Goal: Task Accomplishment & Management: Use online tool/utility

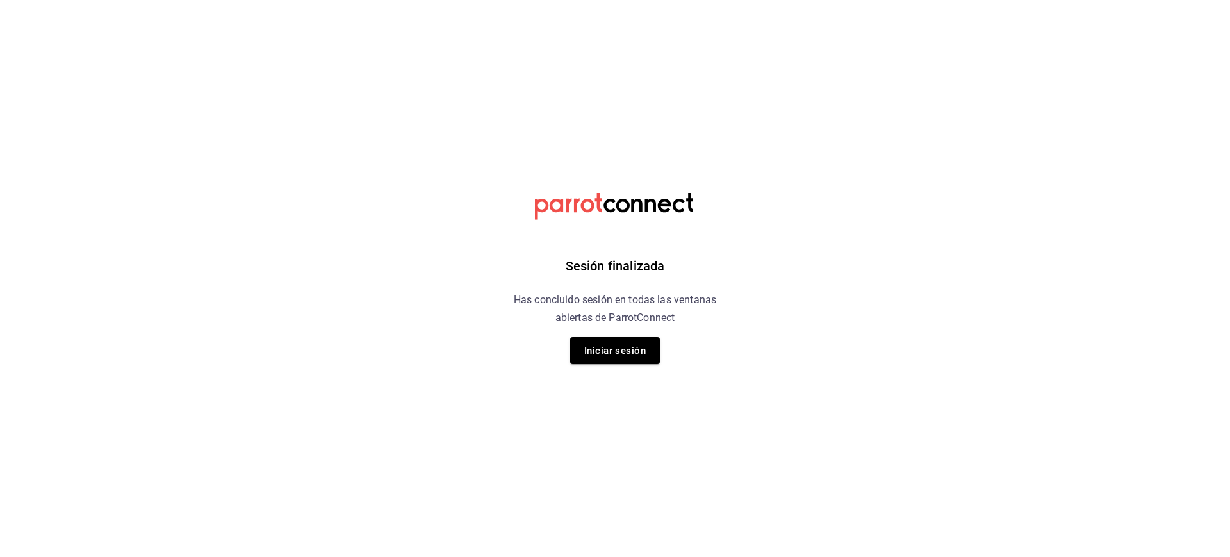
click at [603, 353] on button "Iniciar sesión" at bounding box center [615, 350] width 90 height 27
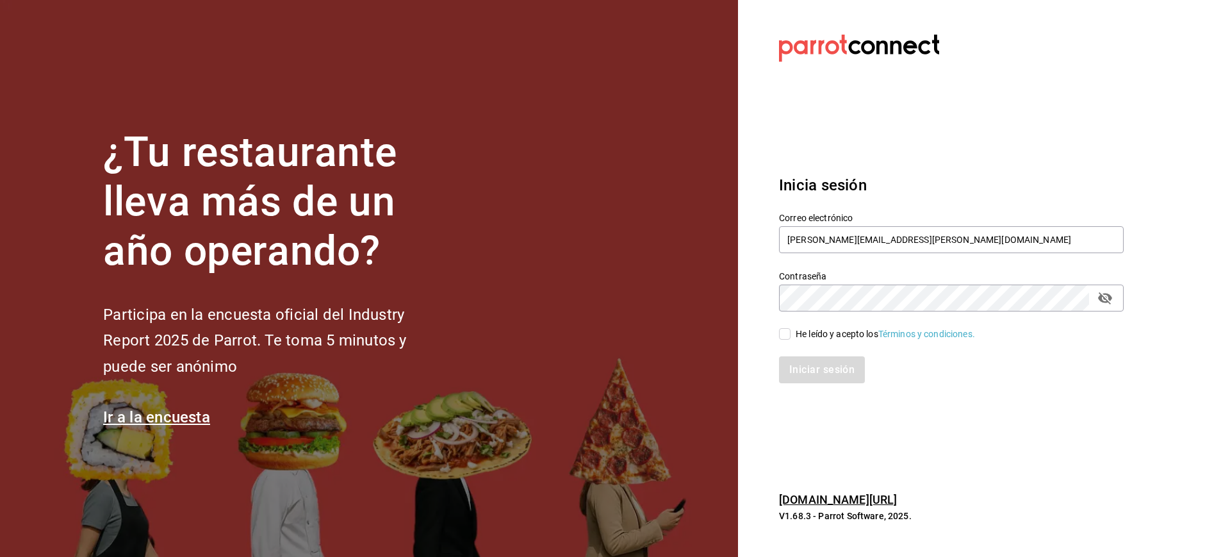
click at [787, 337] on input "He leído y acepto los Términos y condiciones." at bounding box center [785, 334] width 12 height 12
checkbox input "true"
click at [806, 373] on button "Iniciar sesión" at bounding box center [822, 369] width 87 height 27
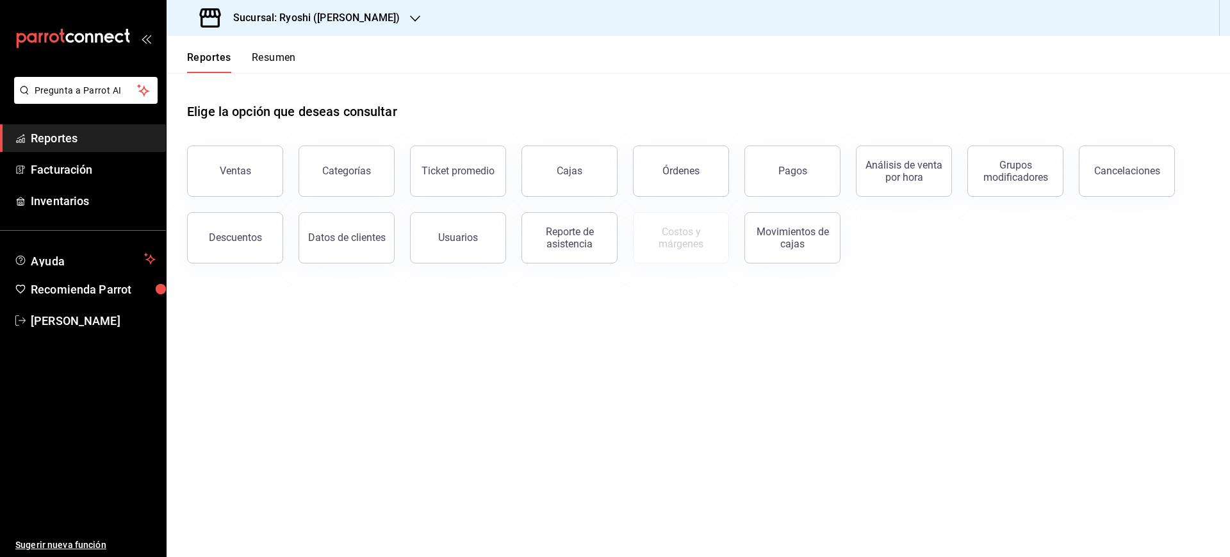
click at [342, 27] on div "Sucursal: Ryoshi ([PERSON_NAME])" at bounding box center [301, 18] width 249 height 36
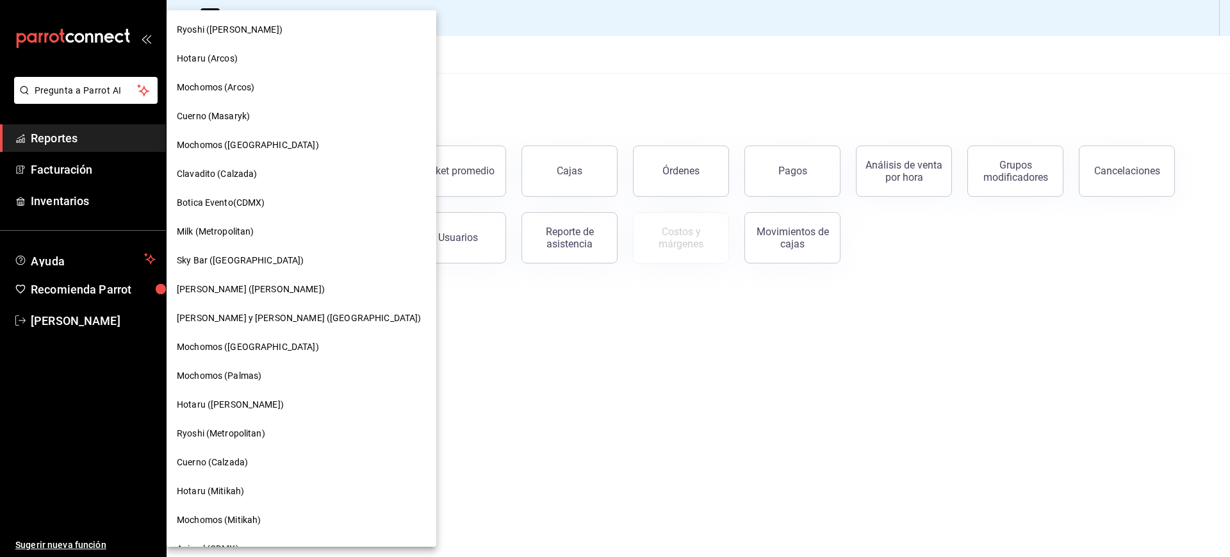
click at [226, 450] on div "Cuerno (Calzada)" at bounding box center [302, 462] width 270 height 29
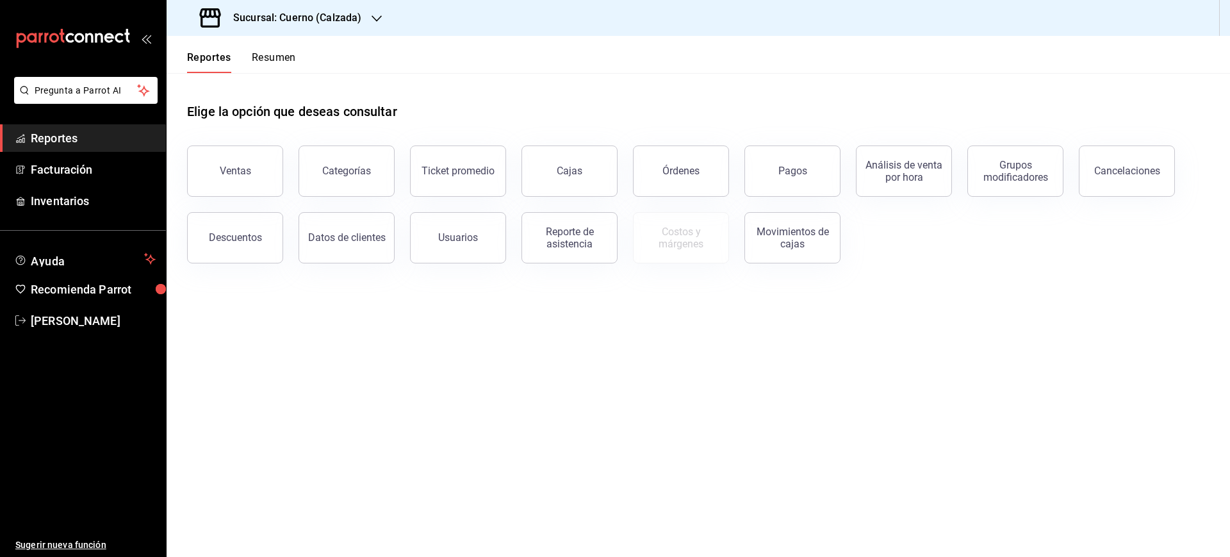
click at [1014, 417] on main "Elige la opción que deseas consultar Ventas Categorías Ticket promedio Cajas Ór…" at bounding box center [699, 315] width 1064 height 484
click at [802, 156] on button "Pagos" at bounding box center [793, 170] width 96 height 51
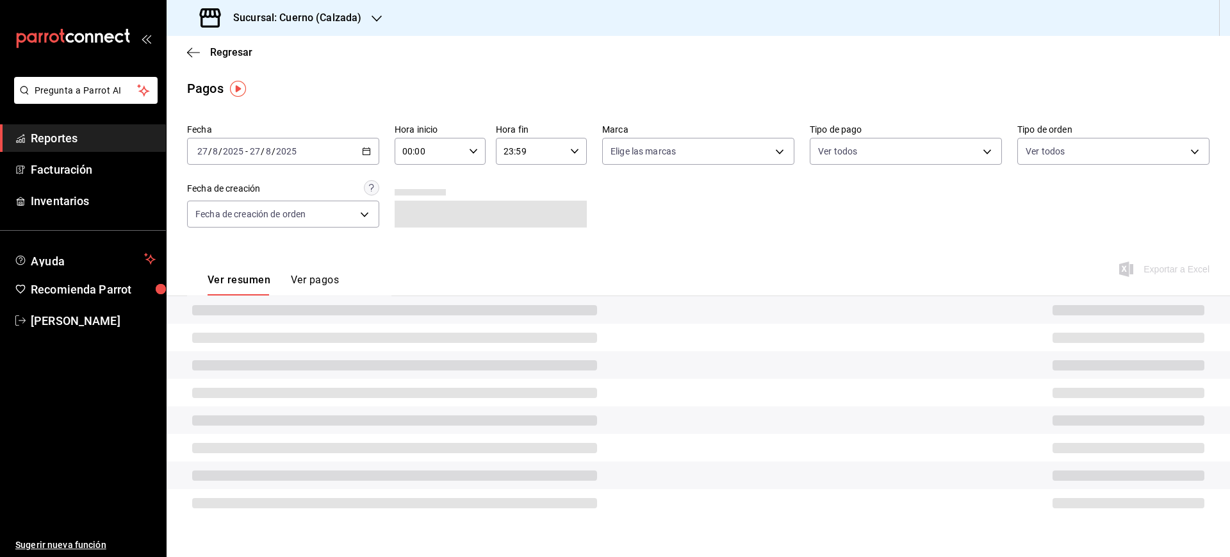
click at [486, 87] on div "Pagos" at bounding box center [699, 88] width 1064 height 19
click at [366, 145] on div "[DATE] [DATE] - [DATE] [DATE]" at bounding box center [283, 151] width 192 height 27
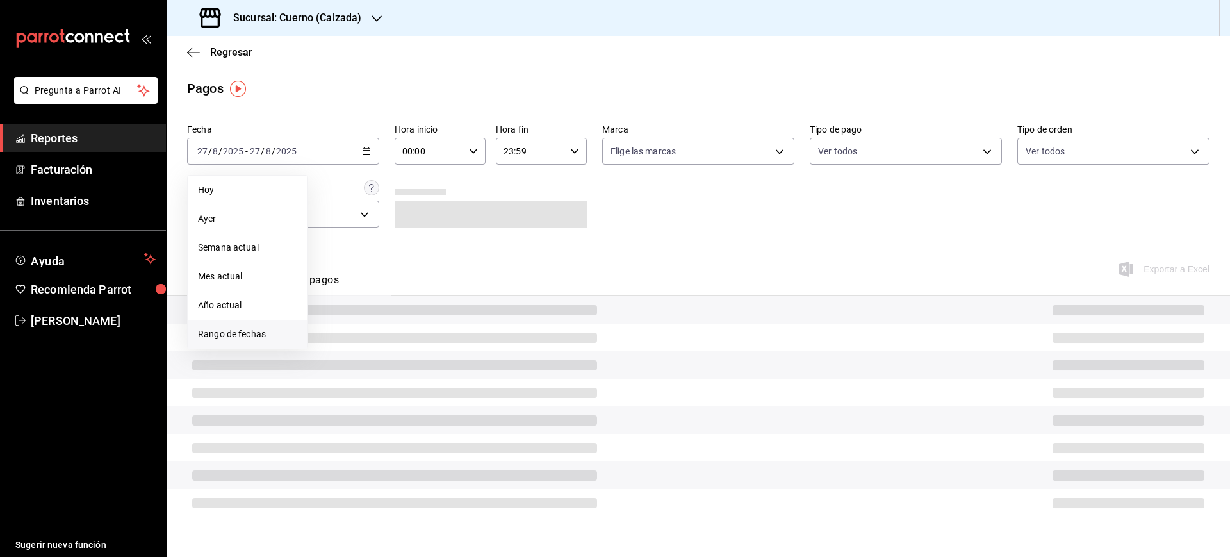
click at [259, 335] on span "Rango de fechas" at bounding box center [247, 333] width 99 height 13
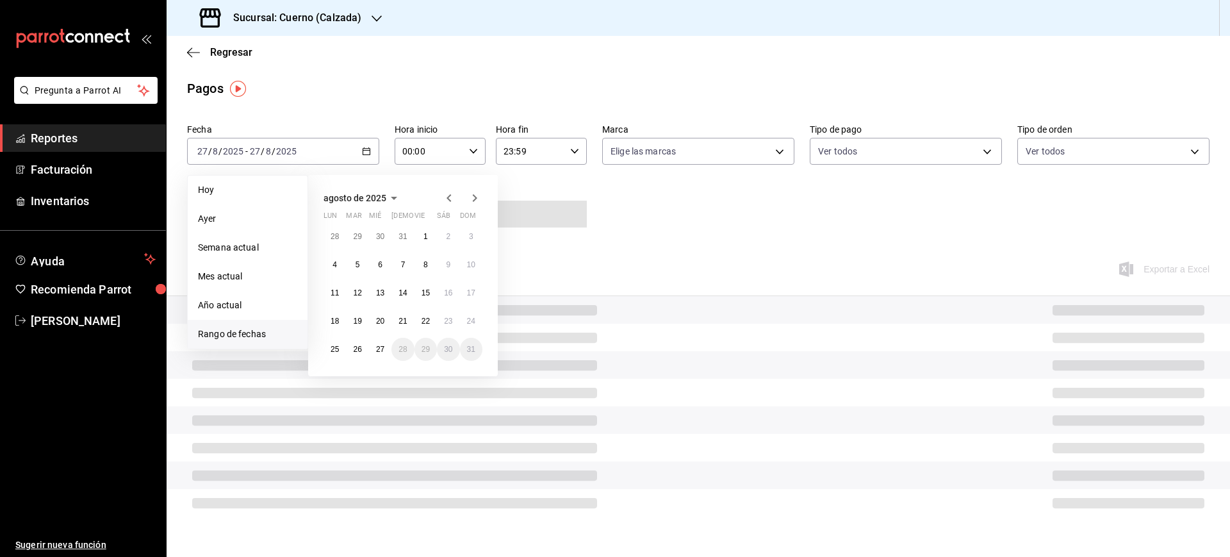
click at [449, 197] on icon "button" at bounding box center [449, 197] width 15 height 15
click at [356, 239] on abbr "1" at bounding box center [358, 236] width 4 height 9
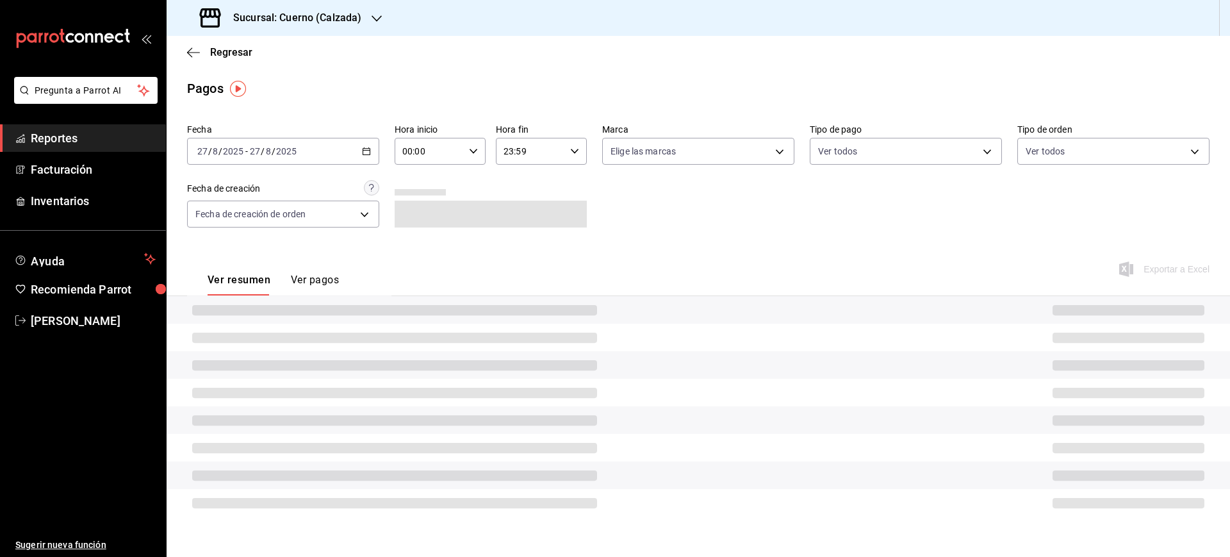
click at [722, 236] on div "Fecha [DATE] [DATE] - [DATE] [DATE] Hora inicio 00:00 Hora inicio Hora fin 23:5…" at bounding box center [698, 181] width 1023 height 124
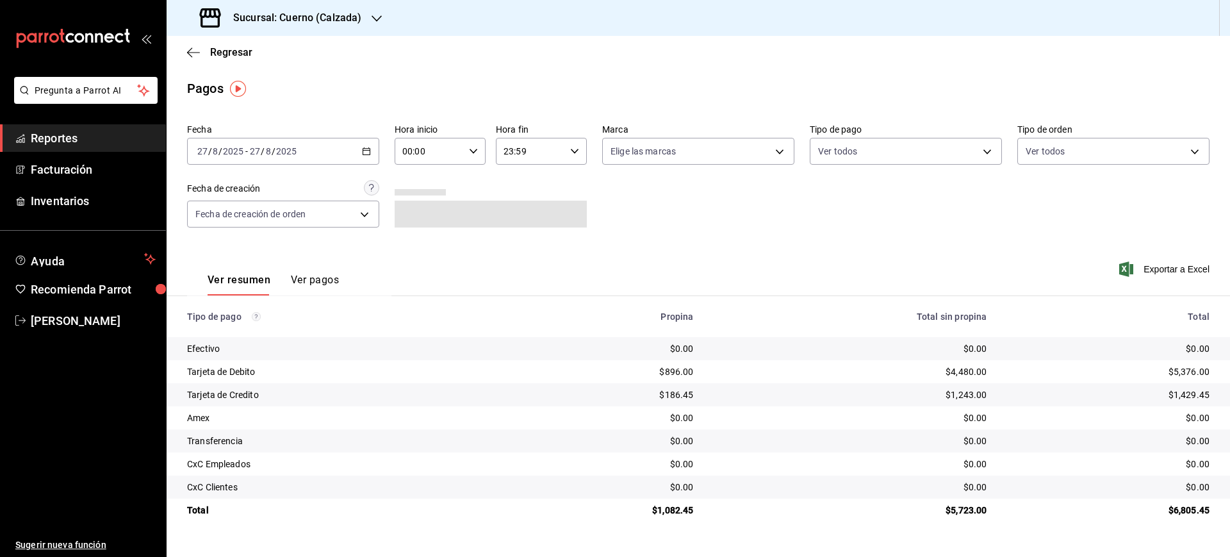
click at [204, 152] on input "27" at bounding box center [203, 151] width 12 height 10
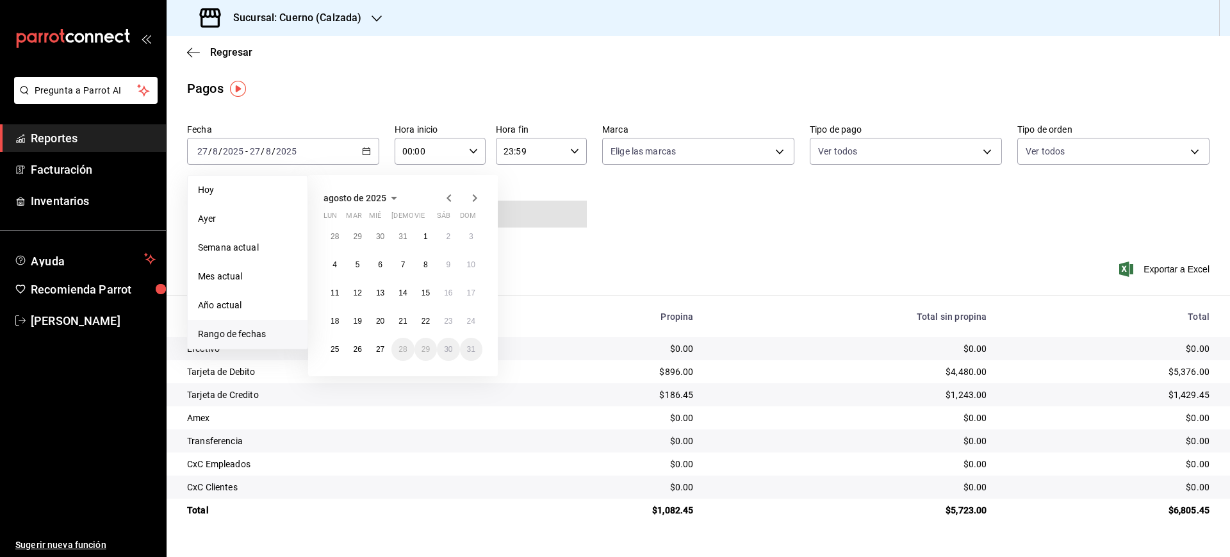
click at [258, 336] on span "Rango de fechas" at bounding box center [247, 333] width 99 height 13
click at [454, 196] on icon "button" at bounding box center [449, 197] width 15 height 15
click at [360, 243] on button "1" at bounding box center [357, 236] width 22 height 23
click at [358, 238] on abbr "1" at bounding box center [358, 236] width 4 height 9
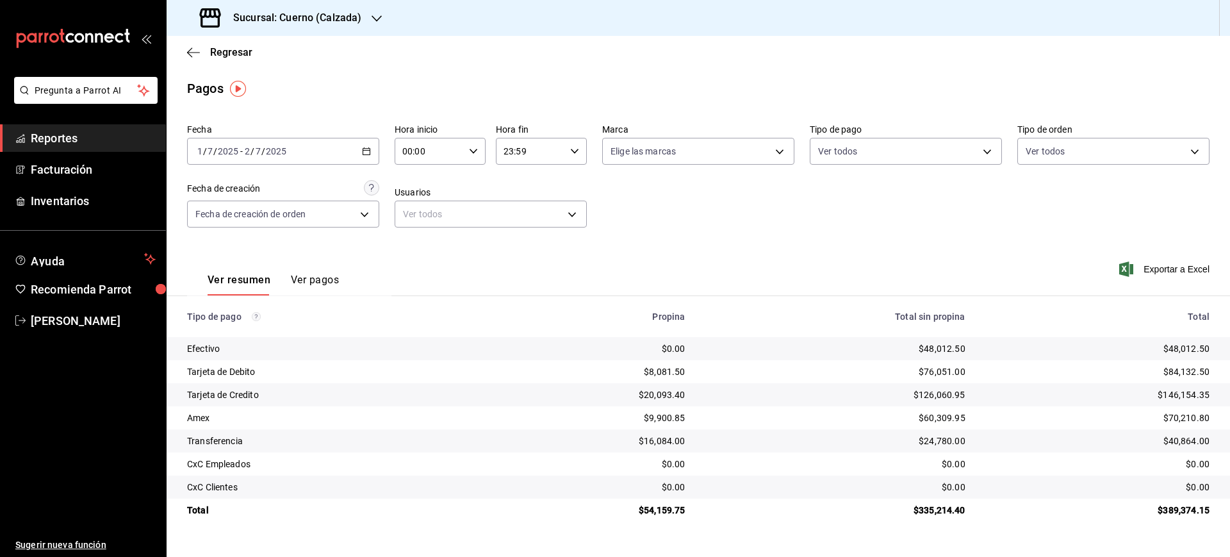
click at [250, 154] on input "2" at bounding box center [247, 151] width 6 height 10
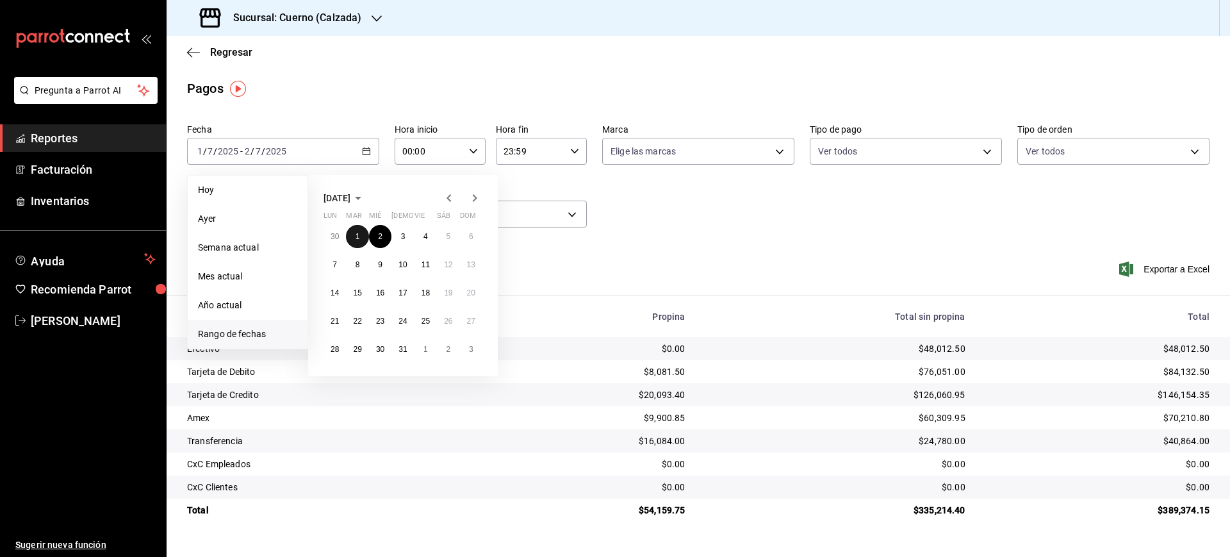
click at [361, 236] on button "1" at bounding box center [357, 236] width 22 height 23
click at [472, 197] on icon "button" at bounding box center [474, 197] width 15 height 15
click at [374, 349] on button "27" at bounding box center [380, 349] width 22 height 23
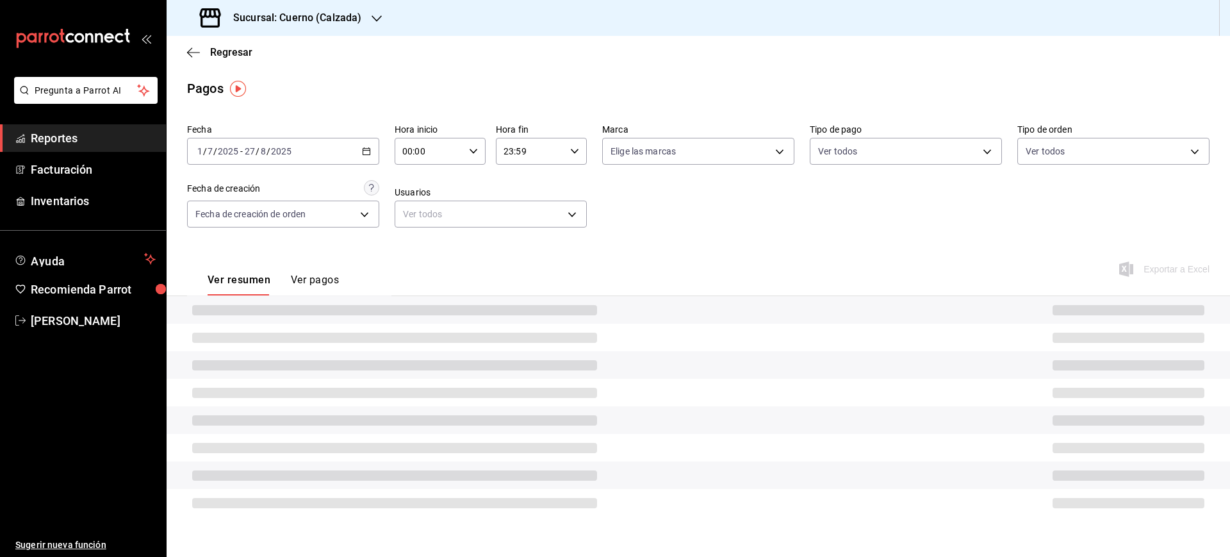
click at [470, 153] on icon "button" at bounding box center [473, 151] width 9 height 9
drag, startPoint x: 423, startPoint y: 265, endPoint x: 421, endPoint y: 254, distance: 10.4
click at [422, 265] on button "05" at bounding box center [417, 258] width 40 height 26
type input "05:00"
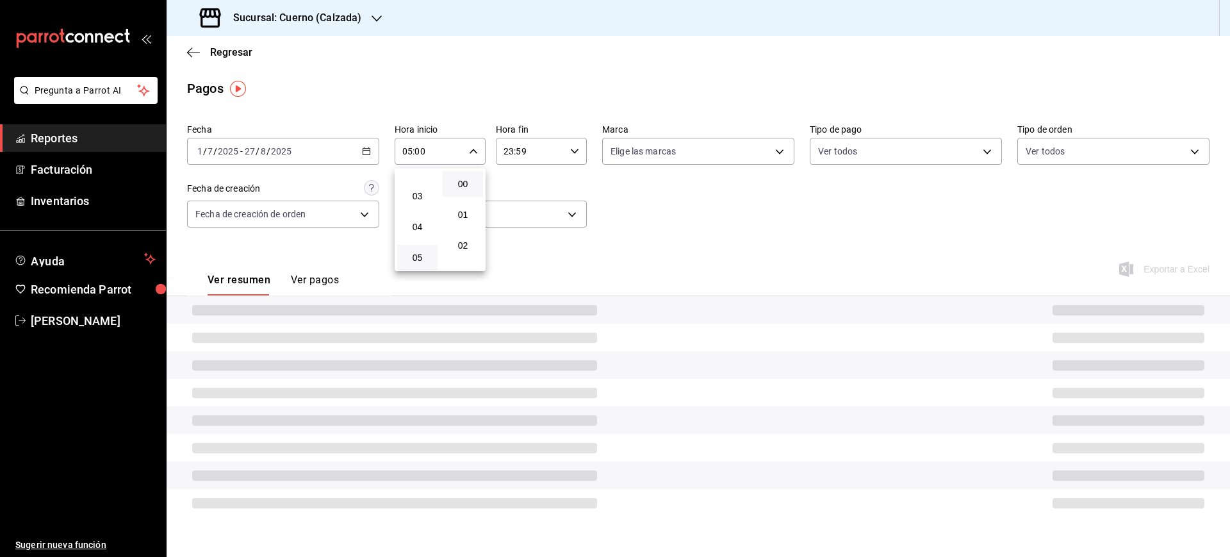
click at [609, 206] on div at bounding box center [615, 278] width 1230 height 557
click at [576, 160] on div "23:59 Hora fin" at bounding box center [541, 151] width 91 height 27
click at [575, 153] on div at bounding box center [615, 278] width 1230 height 557
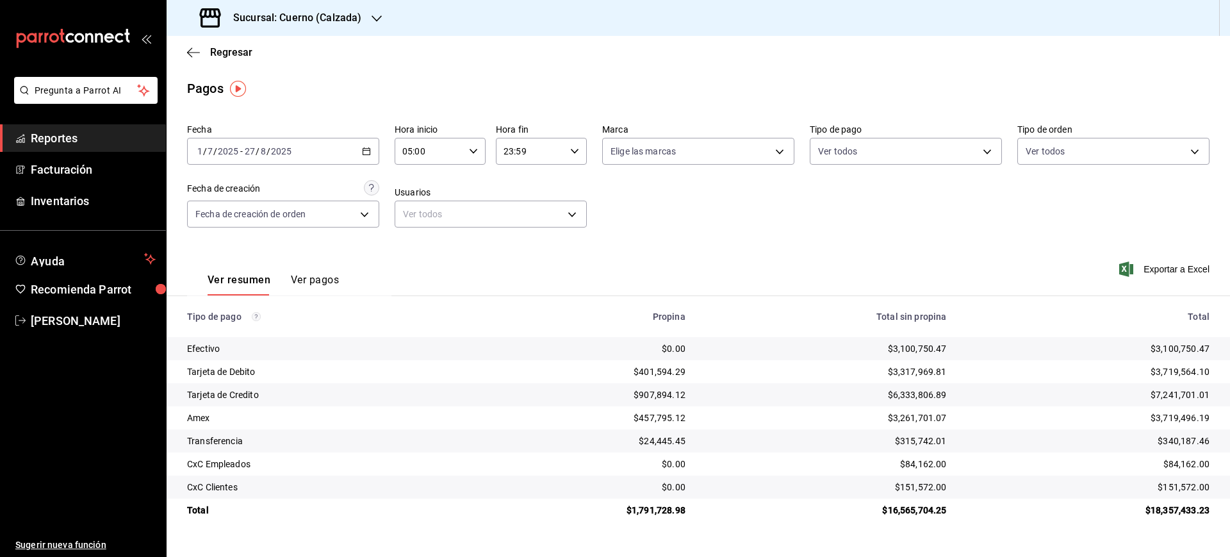
click at [577, 138] on div "23:59 Hora fin" at bounding box center [541, 151] width 91 height 27
click at [516, 177] on span "05" at bounding box center [518, 177] width 25 height 10
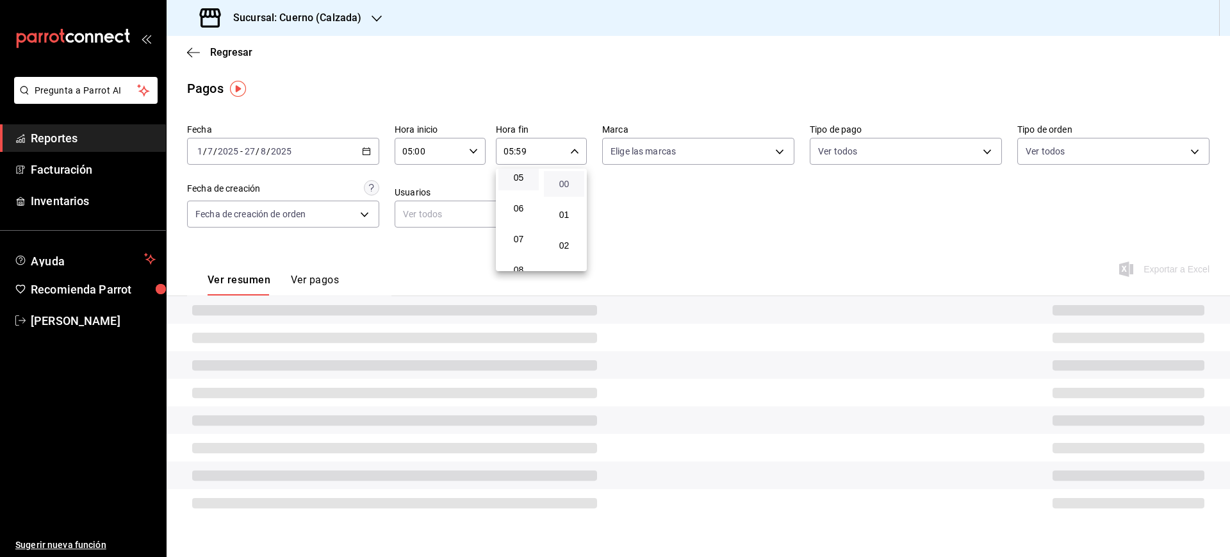
click at [566, 184] on span "00" at bounding box center [564, 184] width 25 height 10
type input "05:00"
click at [779, 189] on div at bounding box center [615, 278] width 1230 height 557
click at [743, 149] on body "Pregunta a Parrot AI Reportes Facturación Inventarios Ayuda Recomienda Parrot […" at bounding box center [615, 278] width 1230 height 557
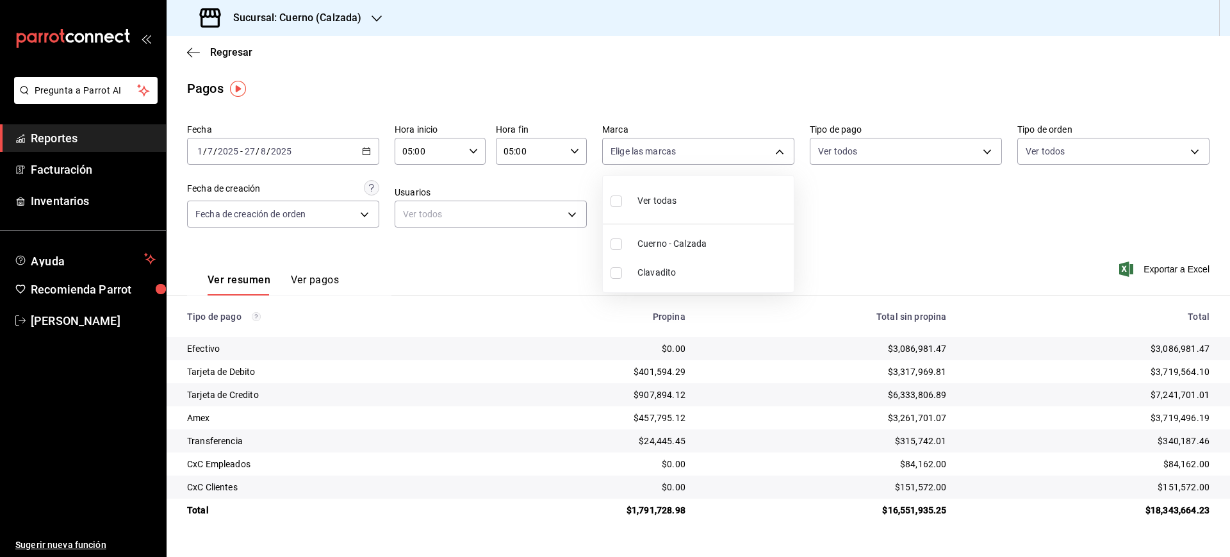
click at [698, 240] on span "Cuerno - Calzada" at bounding box center [713, 243] width 151 height 13
type input "b7ae777b-2dfc-42e0-9650-6cefdf37a424"
checkbox input "true"
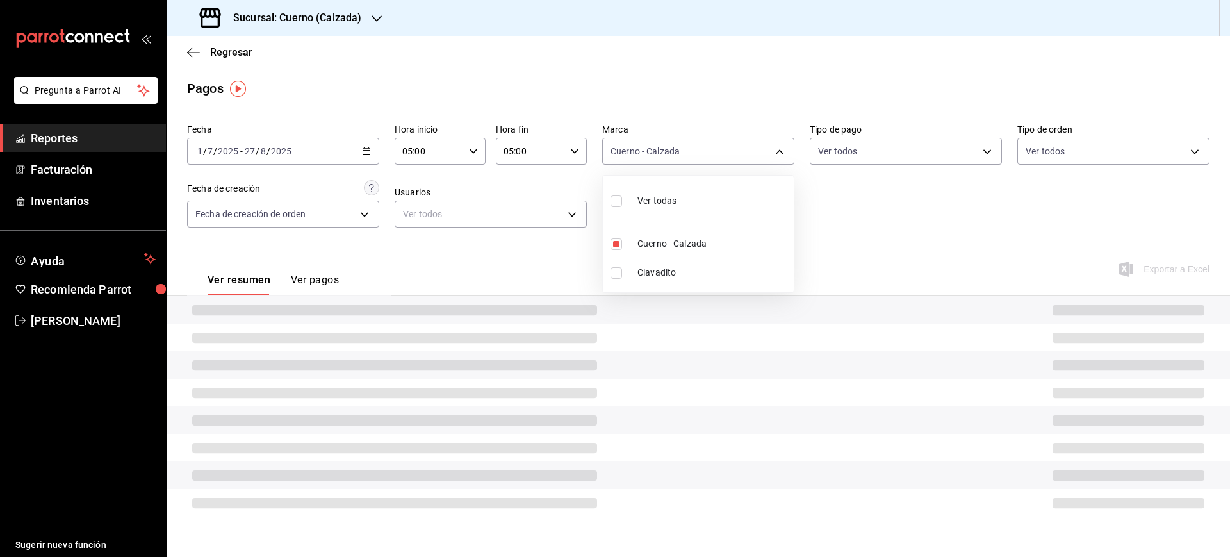
click at [914, 238] on div at bounding box center [615, 278] width 1230 height 557
click at [921, 153] on body "Pregunta a Parrot AI Reportes Facturación Inventarios Ayuda Recomienda Parrot […" at bounding box center [615, 278] width 1230 height 557
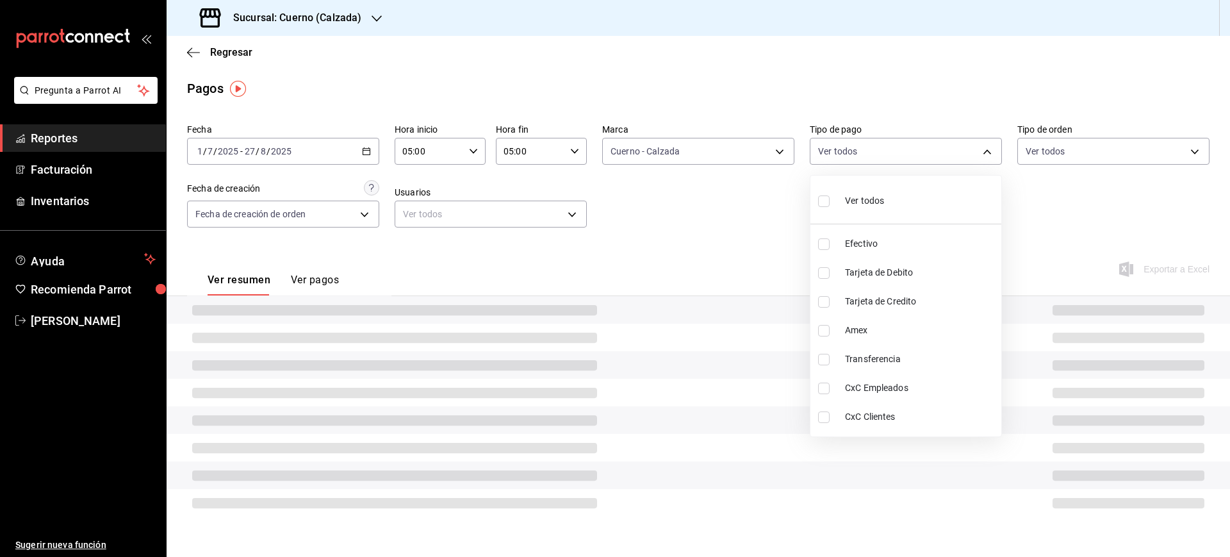
click at [919, 384] on span "CxC Empleados" at bounding box center [920, 387] width 151 height 13
type input "4579e14c-87b5-410b-aca5-0e685dbc3985"
checkbox input "true"
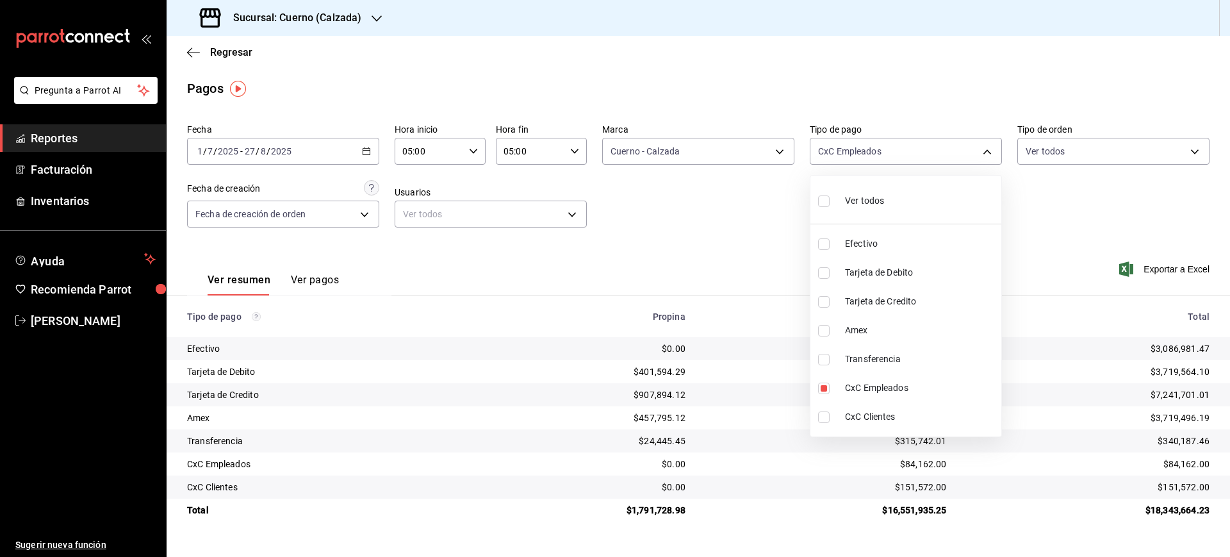
click at [1057, 190] on div at bounding box center [615, 278] width 1230 height 557
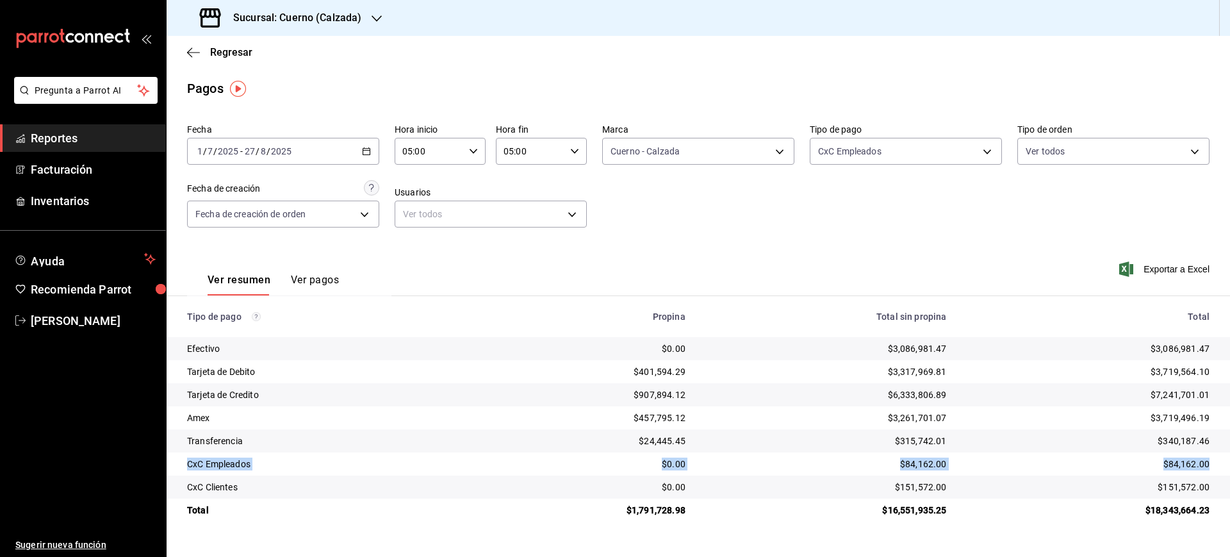
drag, startPoint x: 1209, startPoint y: 467, endPoint x: 181, endPoint y: 466, distance: 1028.5
click at [182, 466] on tr "CxC Empleados $0.00 $84,162.00 $84,162.00" at bounding box center [699, 463] width 1064 height 23
click at [930, 210] on div "Fecha [DATE] [DATE] - [DATE] [DATE] Hora inicio 05:00 Hora inicio Hora fin 05:0…" at bounding box center [698, 181] width 1023 height 124
click at [640, 80] on div "Pagos" at bounding box center [699, 88] width 1064 height 19
click at [1166, 270] on span "Exportar a Excel" at bounding box center [1166, 268] width 88 height 15
